Goal: Task Accomplishment & Management: Use online tool/utility

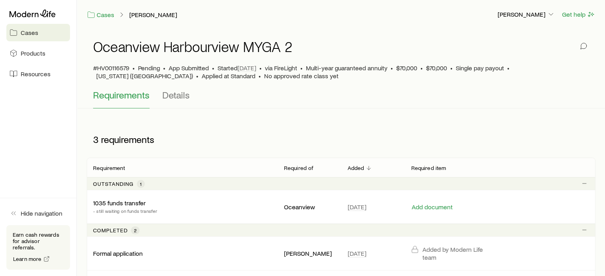
click at [30, 31] on span "Cases" at bounding box center [29, 33] width 17 height 8
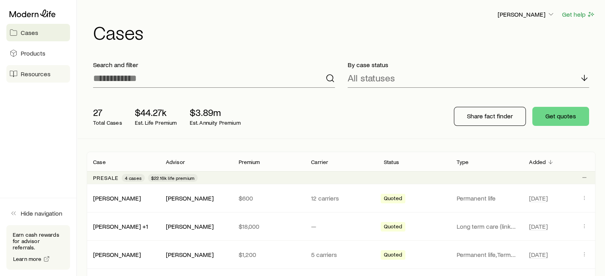
click at [43, 72] on span "Resources" at bounding box center [36, 74] width 30 height 8
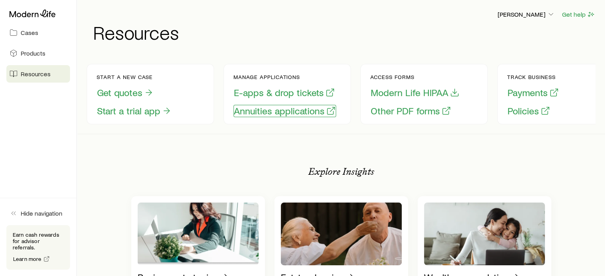
click at [267, 108] on button "Annuities applications" at bounding box center [284, 111] width 103 height 12
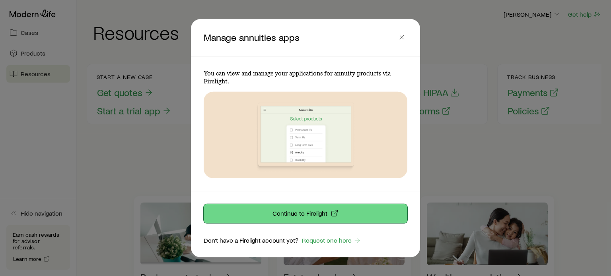
click at [315, 211] on p "Continue to Firelight" at bounding box center [299, 213] width 55 height 8
